Goal: Ask a question

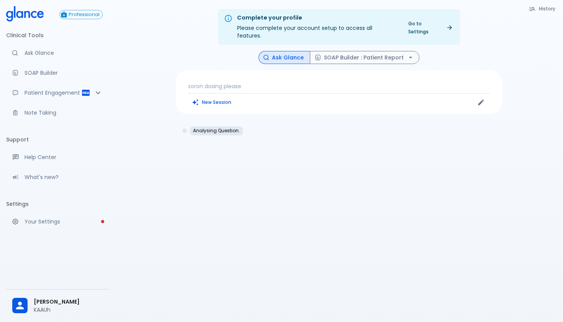
click at [245, 82] on p "zoron dosing please" at bounding box center [339, 86] width 302 height 8
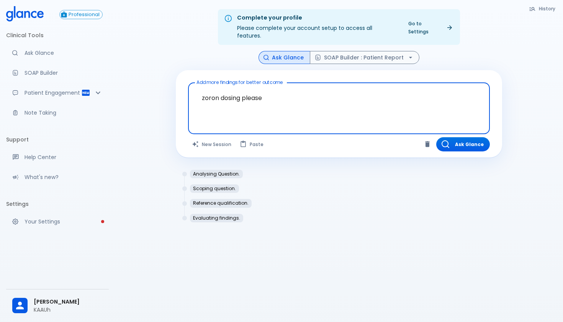
drag, startPoint x: 272, startPoint y: 97, endPoint x: 175, endPoint y: 90, distance: 97.2
click at [175, 90] on div "History Ask Glance SOAP Builder : Patient Report Add more findings for better o…" at bounding box center [339, 143] width 345 height 184
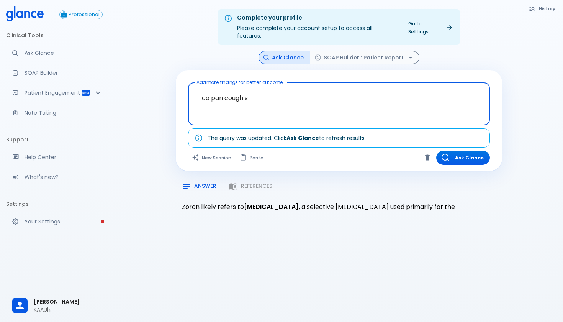
type textarea "co pan cough sy"
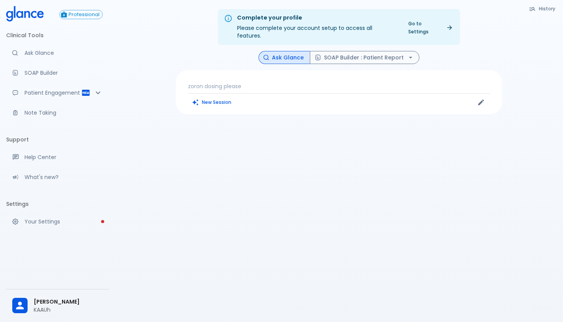
scroll to position [18, 0]
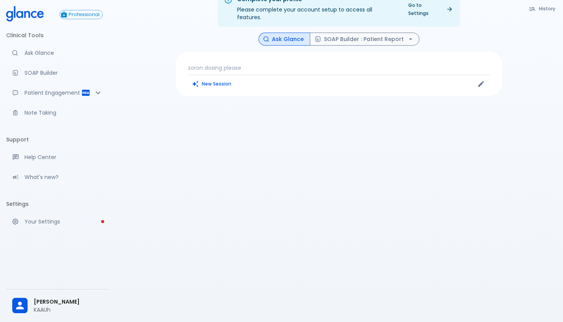
click at [246, 64] on p "zoron dosing please" at bounding box center [339, 68] width 302 height 8
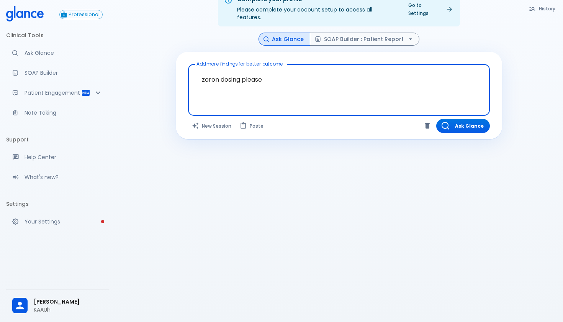
drag, startPoint x: 270, startPoint y: 76, endPoint x: 175, endPoint y: 69, distance: 95.3
click at [175, 70] on div "History Ask Glance SOAP Builder : Patient Report Add more findings for better o…" at bounding box center [339, 86] width 345 height 107
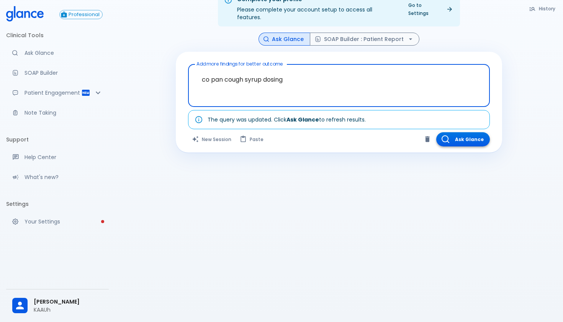
type textarea "co pan cough syrup dosing"
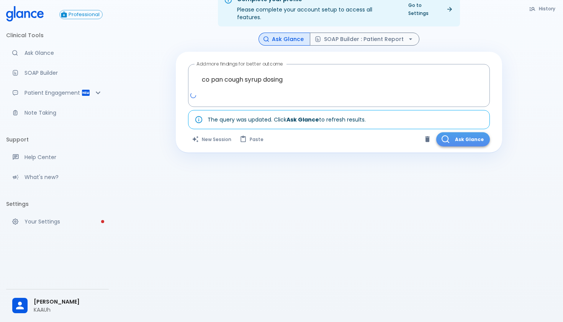
click at [464, 133] on button "Ask Glance" at bounding box center [463, 139] width 54 height 14
